Goal: Task Accomplishment & Management: Complete application form

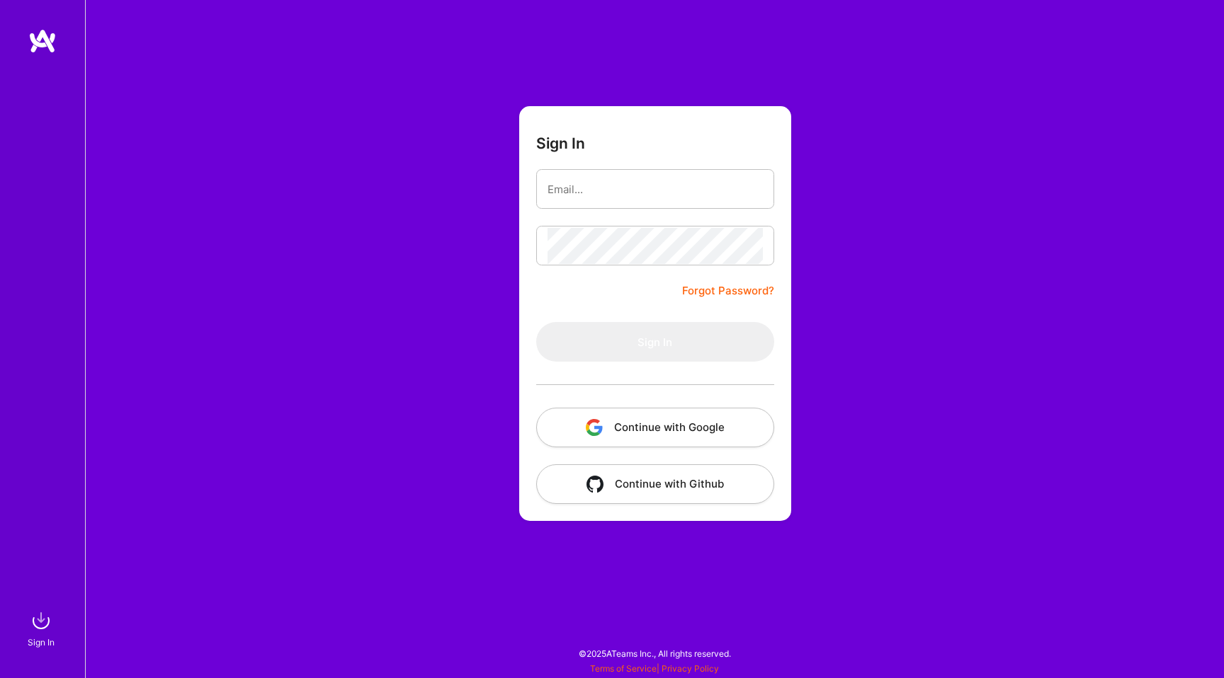
click at [655, 200] on input "email" at bounding box center [654, 189] width 215 height 36
type input "[EMAIL_ADDRESS][DOMAIN_NAME]"
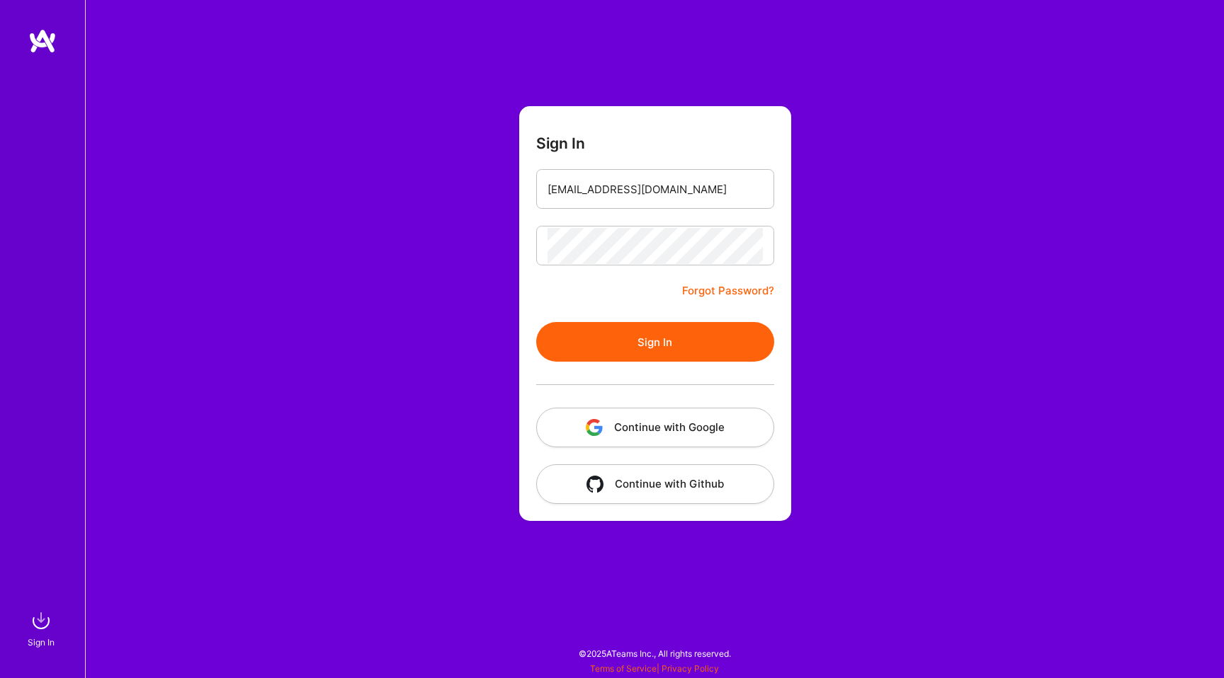
click at [653, 358] on button "Sign In" at bounding box center [655, 342] width 238 height 40
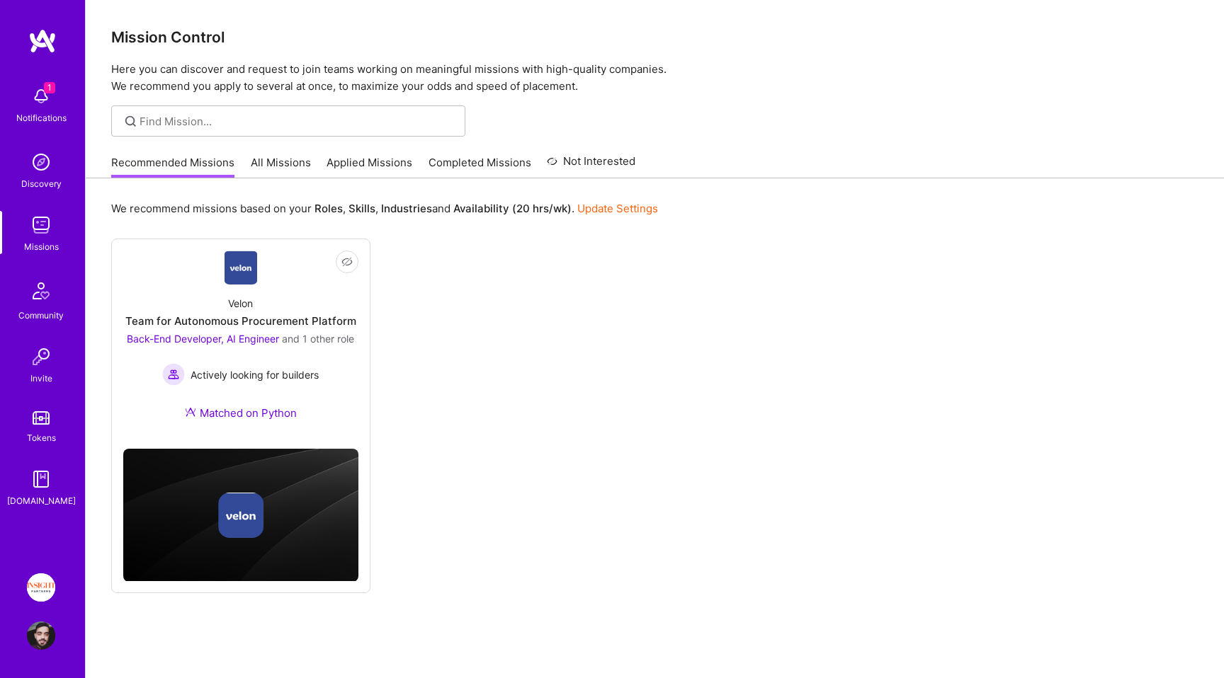
click at [37, 102] on img at bounding box center [41, 96] width 28 height 28
click at [698, 340] on div "1 1 Notifications Discovery Missions Community Invite Tokens [DOMAIN_NAME] Insi…" at bounding box center [612, 357] width 1224 height 715
click at [346, 159] on link "Applied Missions" at bounding box center [369, 166] width 86 height 23
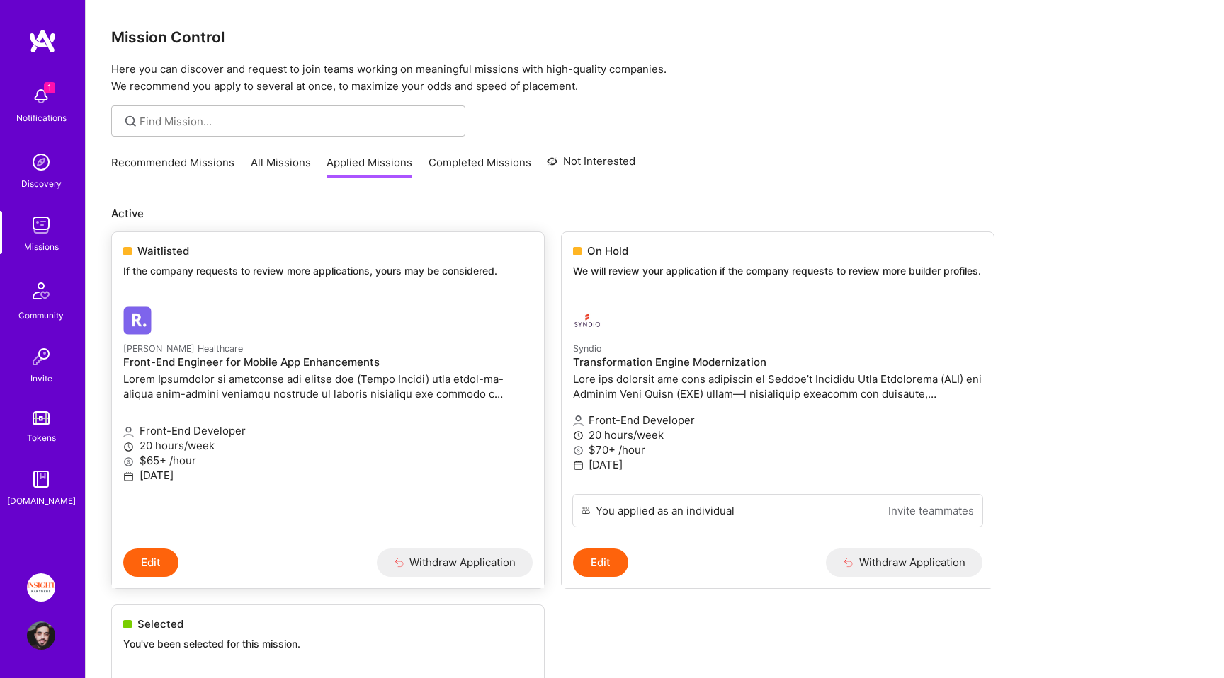
click at [244, 353] on p "[PERSON_NAME] Healthcare" at bounding box center [327, 349] width 409 height 16
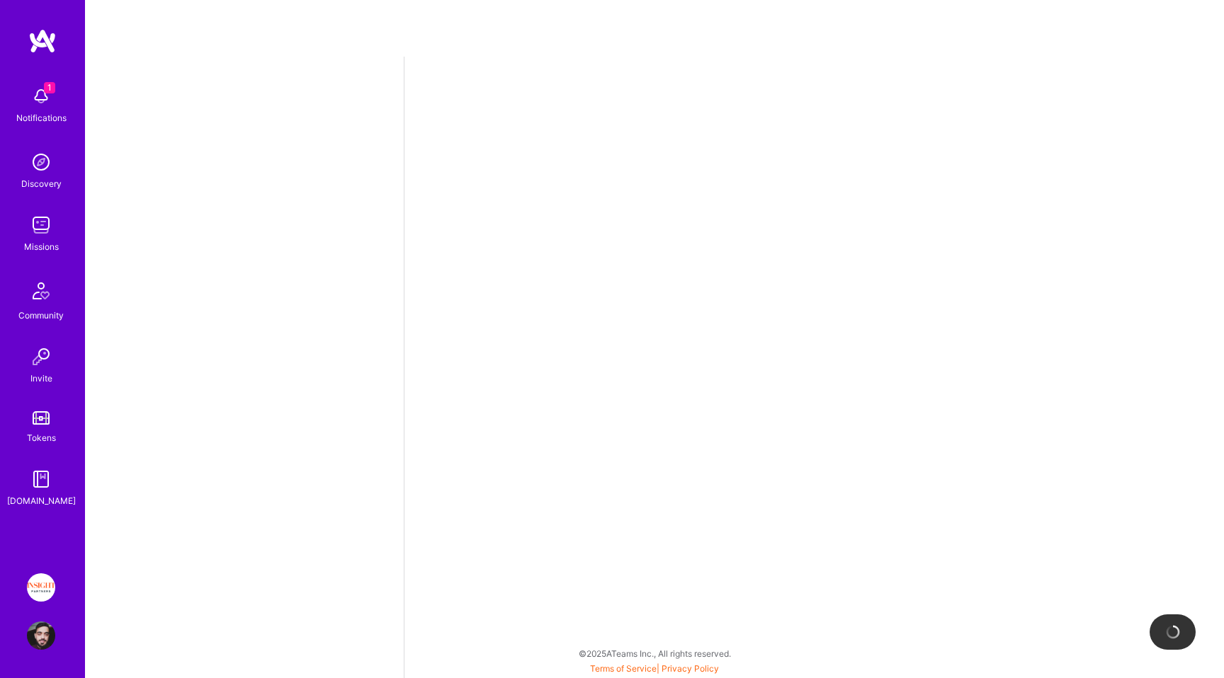
click at [21, 89] on div "1 Notifications" at bounding box center [41, 103] width 88 height 49
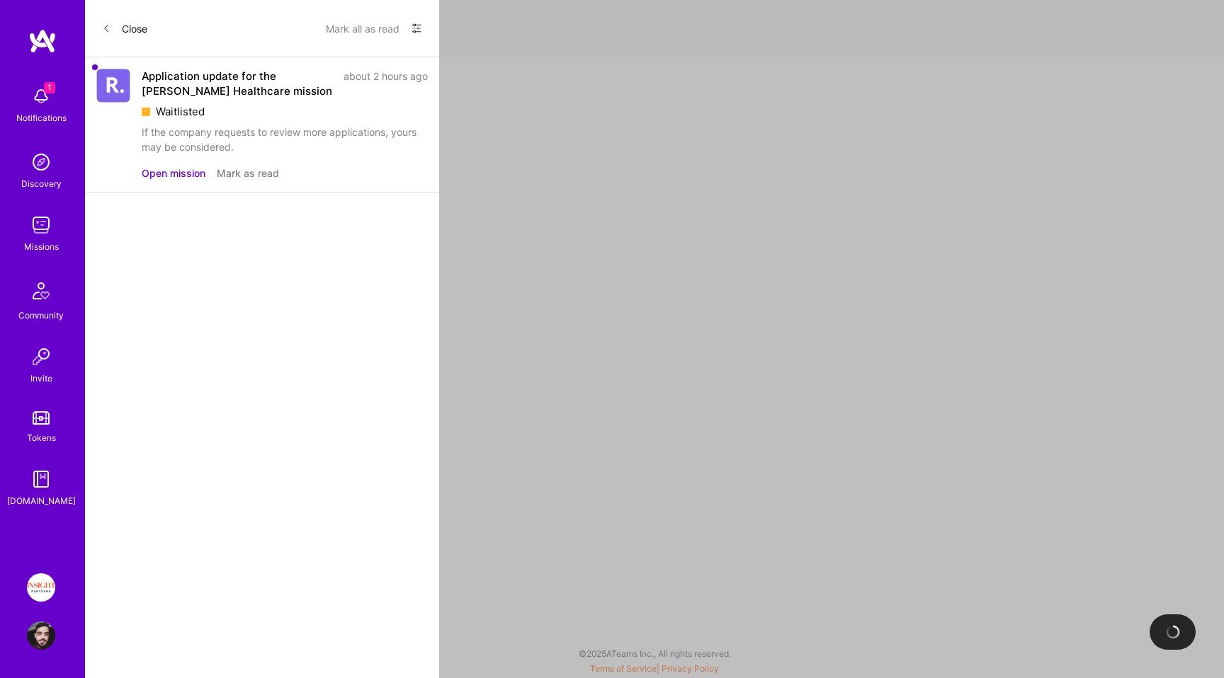
select select "IL"
click at [239, 173] on button "Mark as read" at bounding box center [248, 173] width 62 height 15
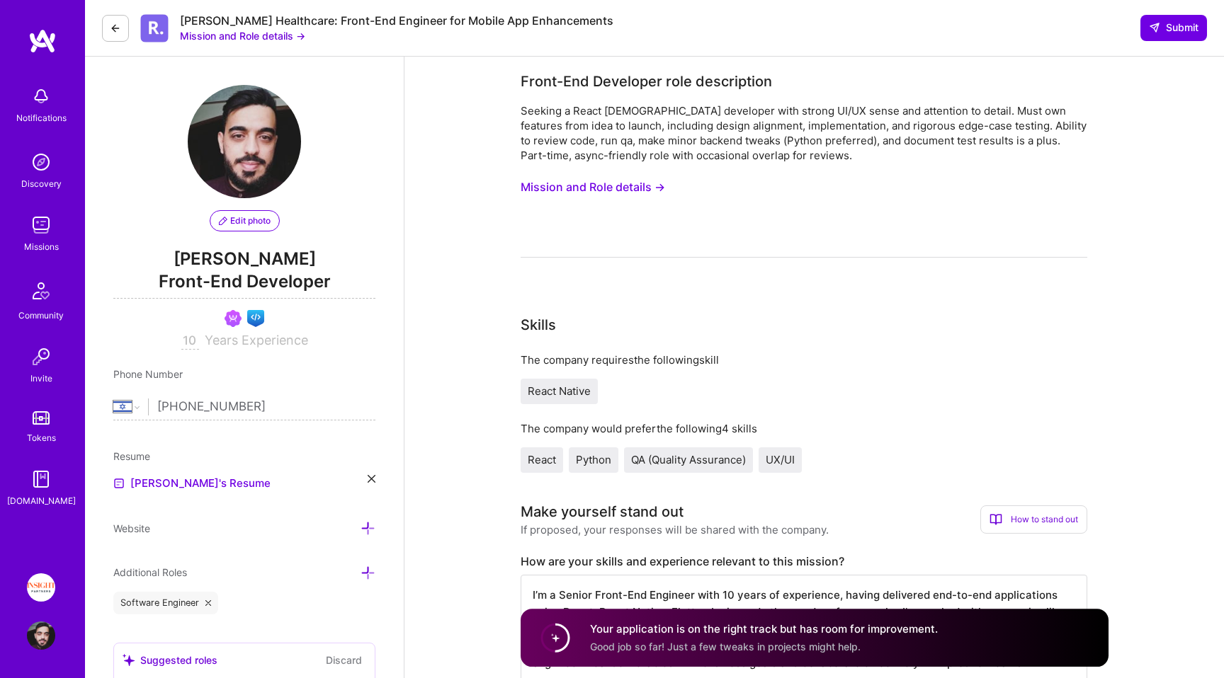
click at [115, 25] on icon at bounding box center [115, 28] width 11 height 11
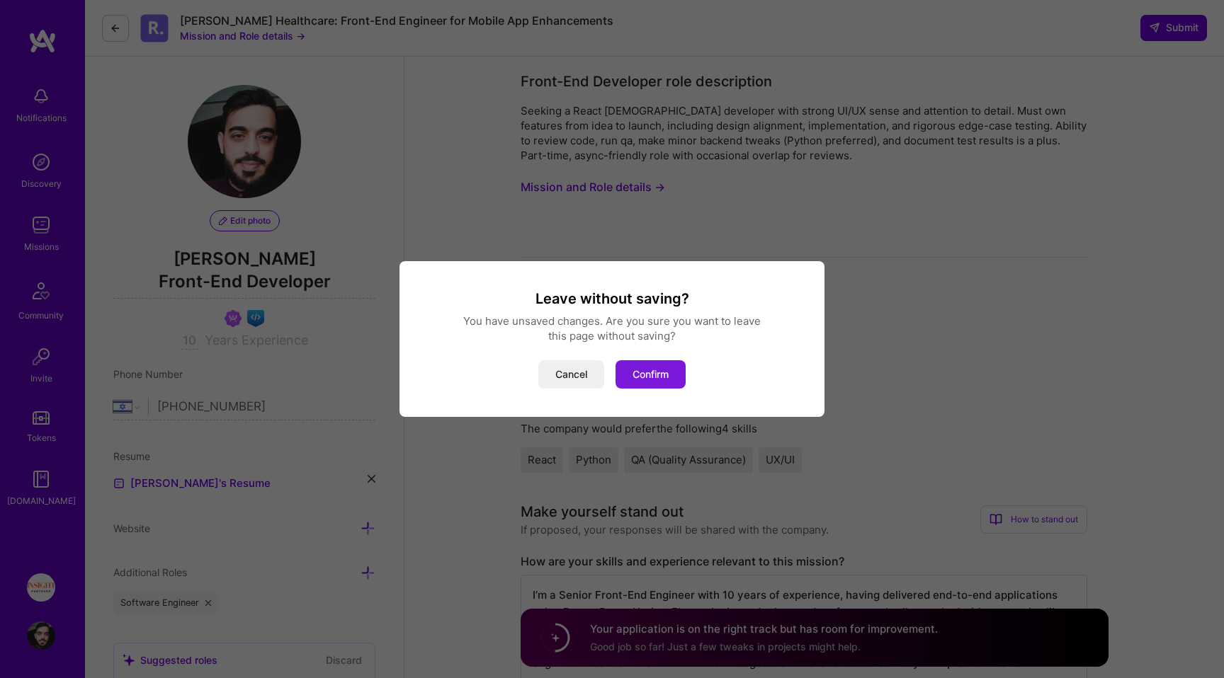
click at [648, 366] on button "Confirm" at bounding box center [650, 374] width 70 height 28
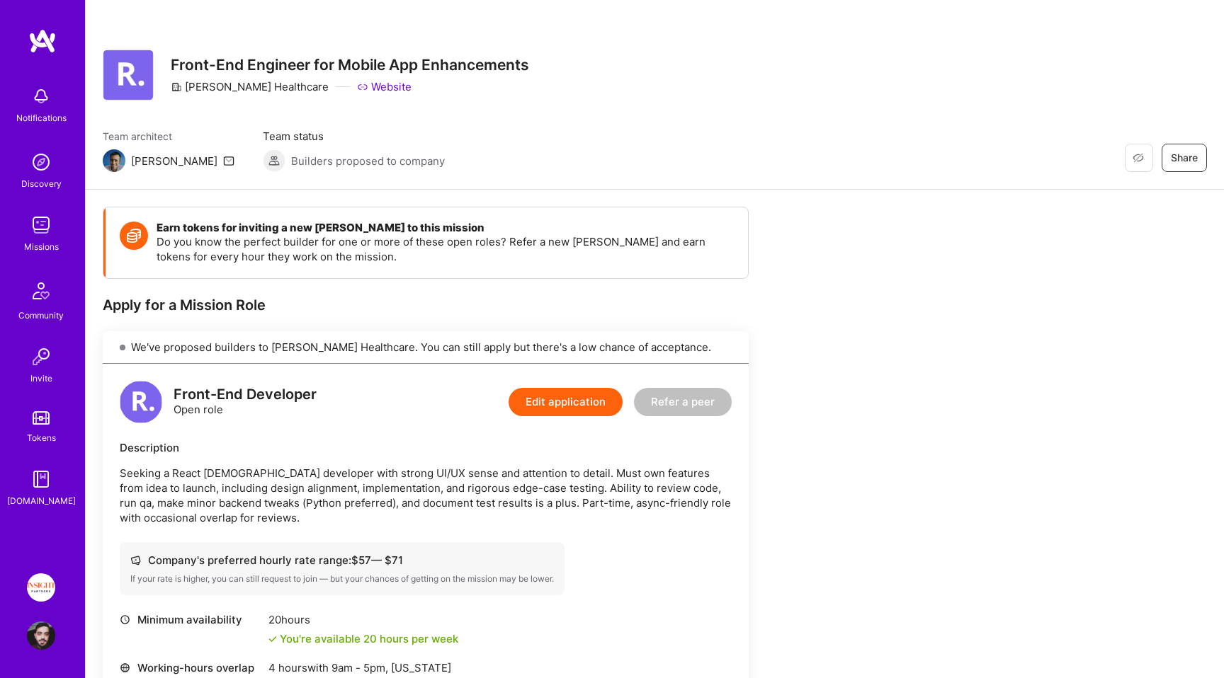
scroll to position [581, 0]
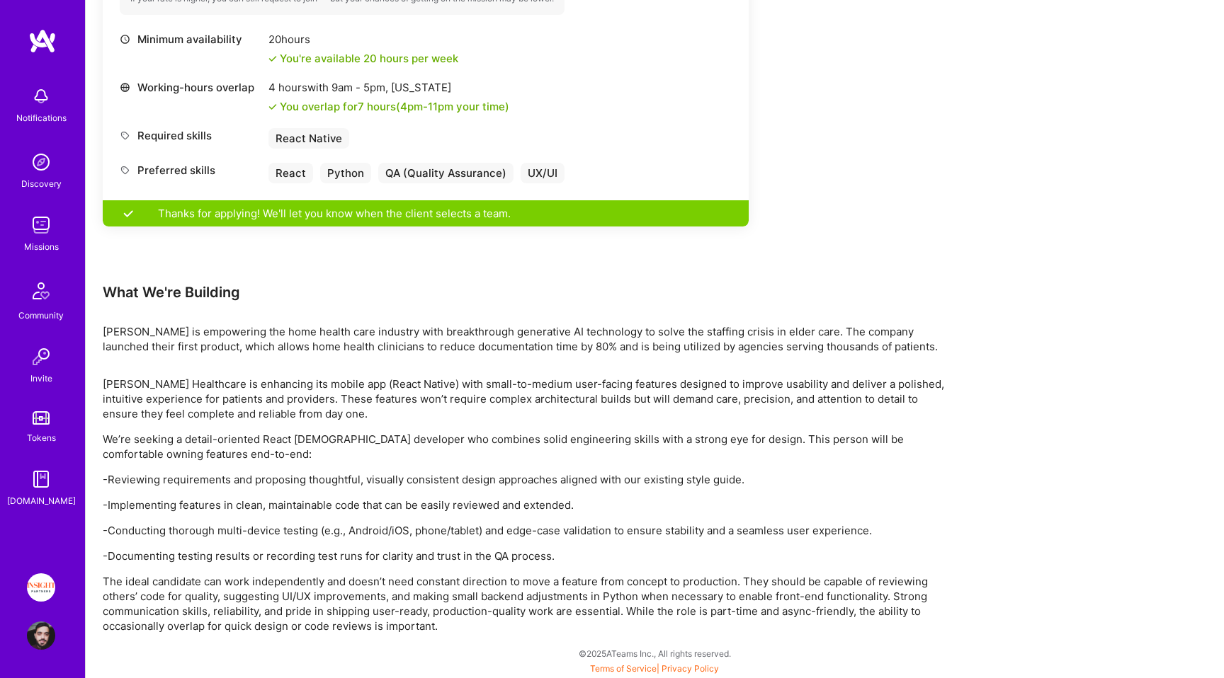
click at [42, 246] on div "Missions" at bounding box center [41, 246] width 35 height 15
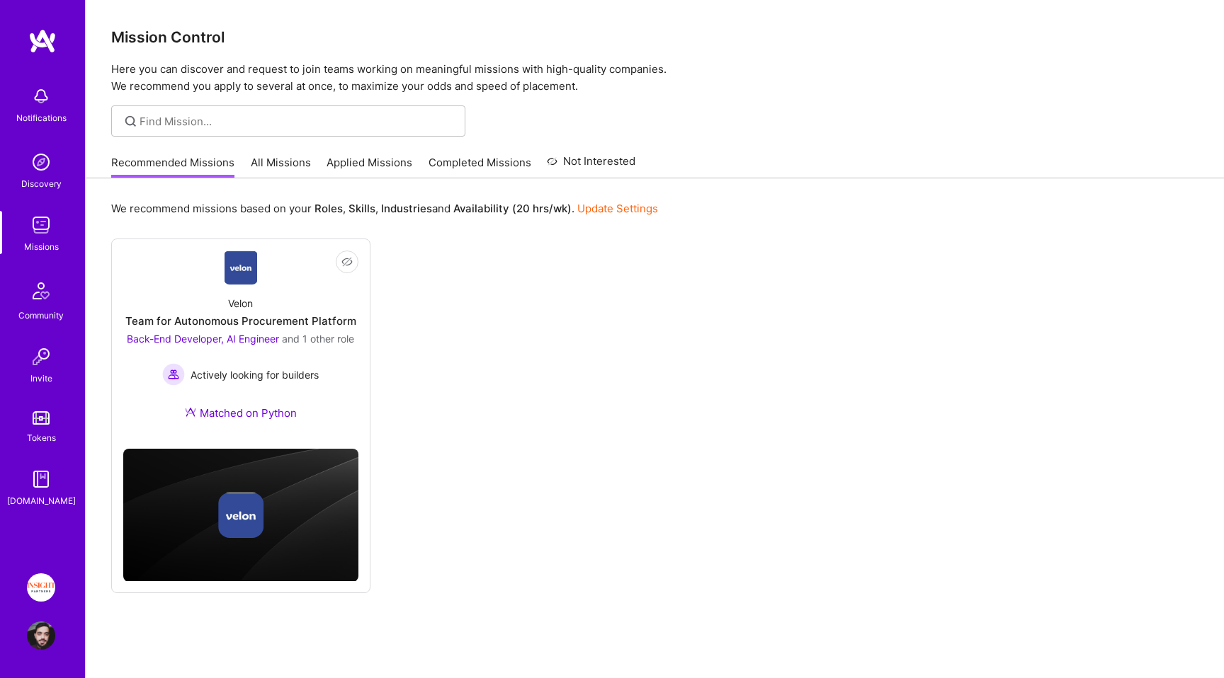
click at [45, 589] on img at bounding box center [41, 588] width 28 height 28
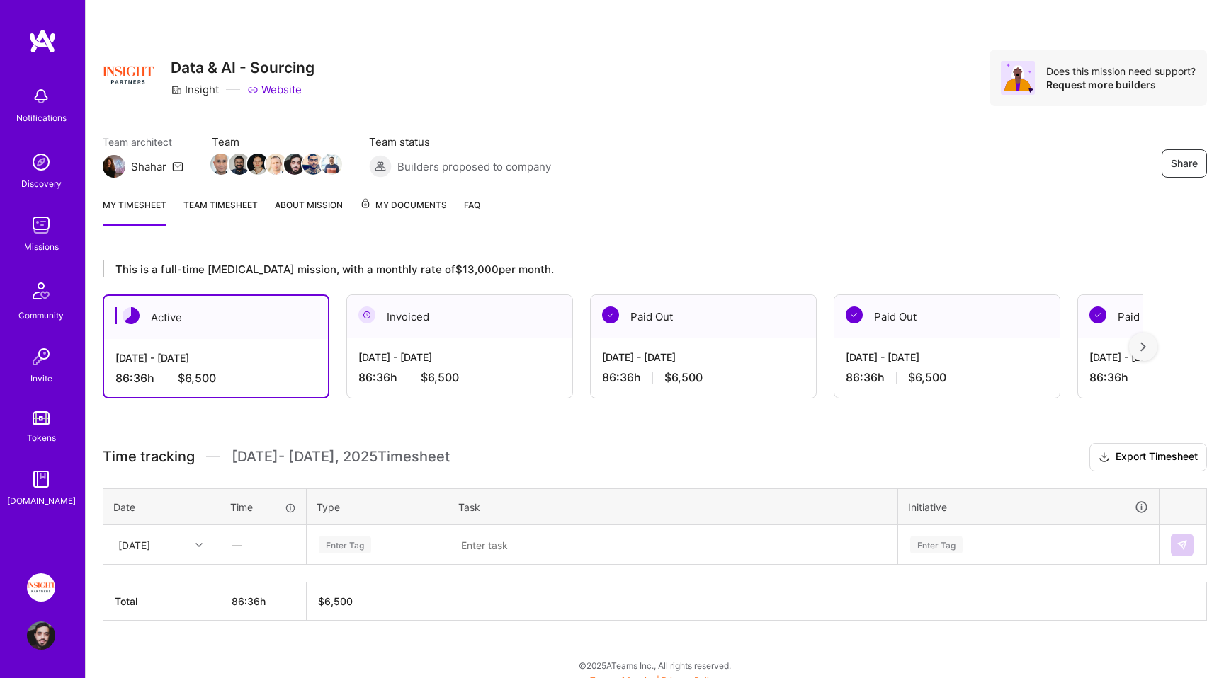
scroll to position [11, 0]
